Goal: Task Accomplishment & Management: Manage account settings

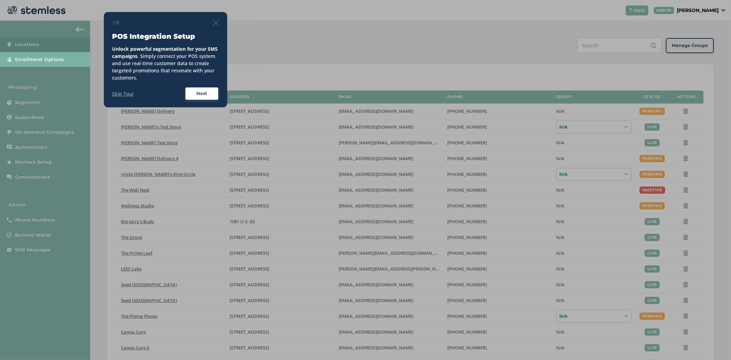
click at [113, 12] on div "1/8 POS Integration Setup Unlock powerful segmentation for your SMS campaigns .…" at bounding box center [165, 59] width 123 height 95
click at [216, 18] on div "1/8 POS Integration Setup Unlock powerful segmentation for your SMS campaigns .…" at bounding box center [165, 59] width 123 height 95
click at [215, 22] on img at bounding box center [216, 23] width 6 height 6
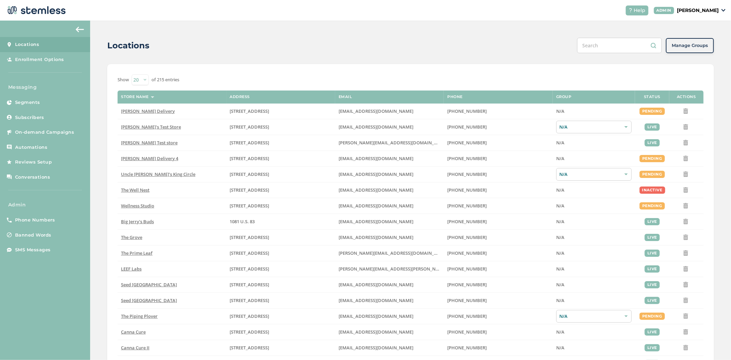
click at [717, 13] on p "[PERSON_NAME]" at bounding box center [698, 10] width 42 height 7
click at [707, 47] on span "Impersonate" at bounding box center [702, 49] width 34 height 7
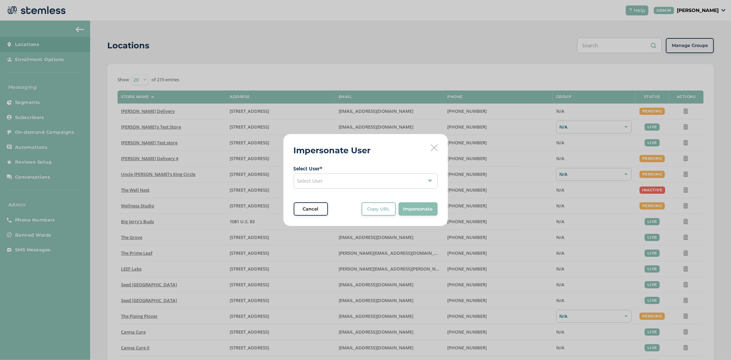
click at [310, 179] on span "Select User" at bounding box center [311, 181] width 26 height 7
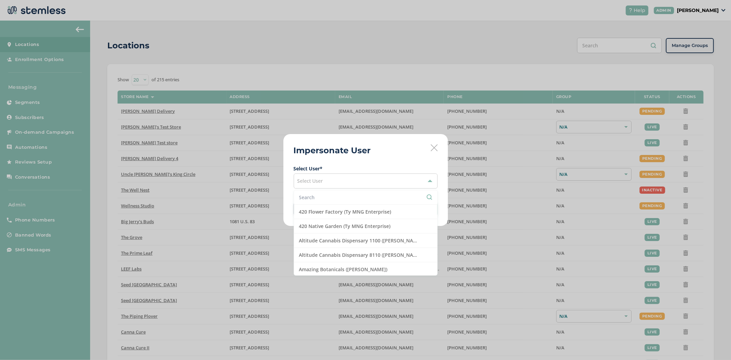
click at [323, 199] on input "text" at bounding box center [365, 197] width 133 height 7
type input "f"
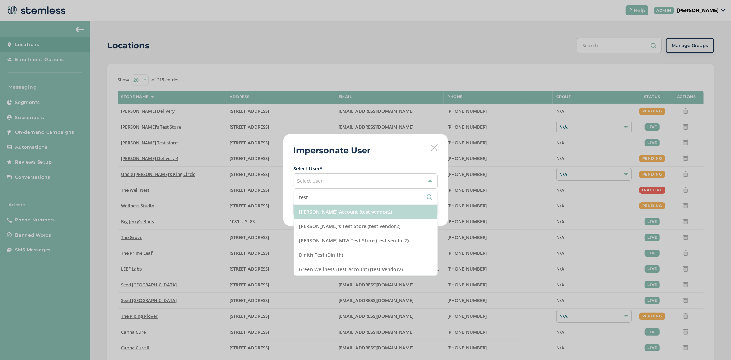
type input "test"
click at [335, 214] on li "Brian Vend Account (test vendor2)" at bounding box center [365, 212] width 143 height 14
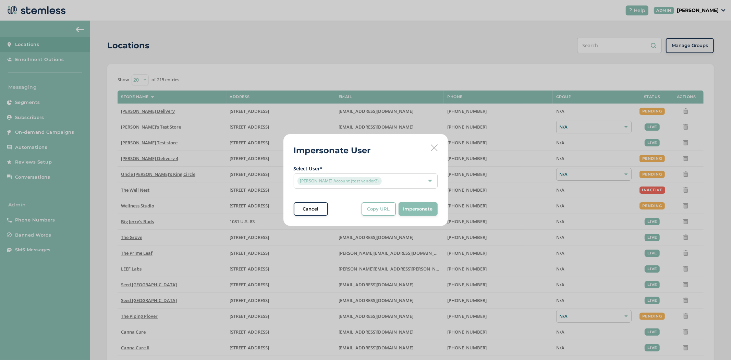
click at [419, 211] on span "Impersonate" at bounding box center [418, 209] width 29 height 7
